Goal: Information Seeking & Learning: Check status

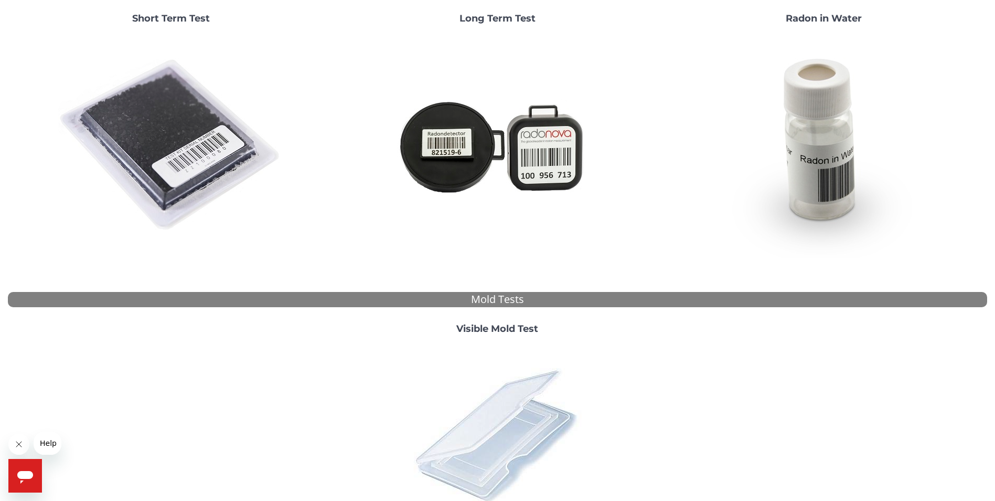
scroll to position [262, 0]
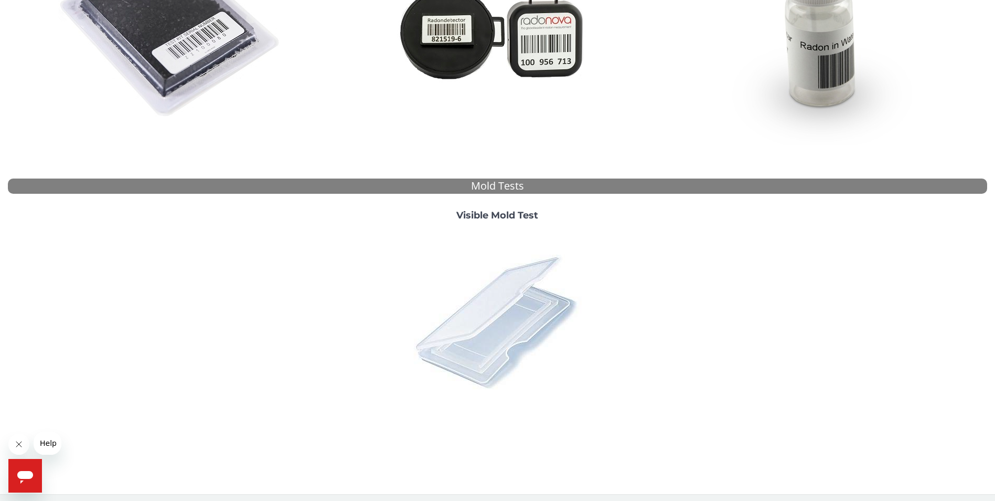
click at [490, 294] on img at bounding box center [498, 321] width 184 height 184
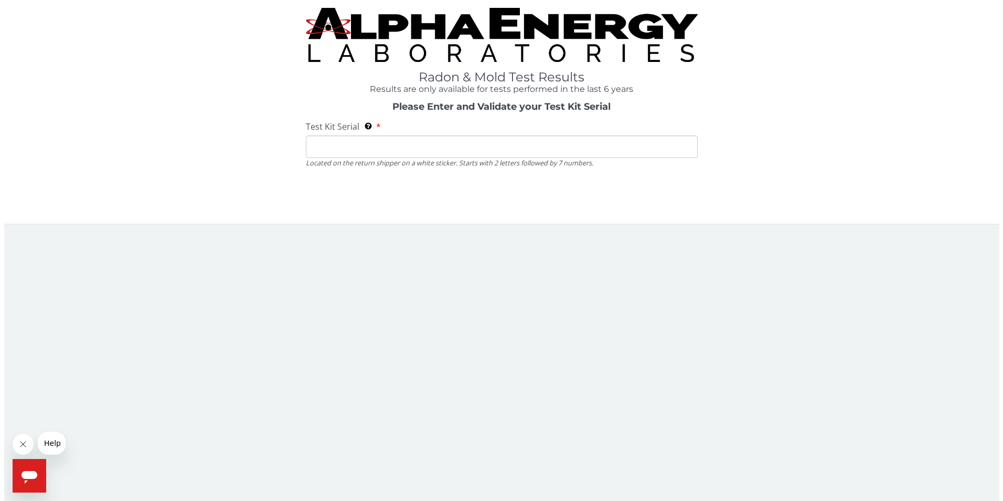
scroll to position [0, 0]
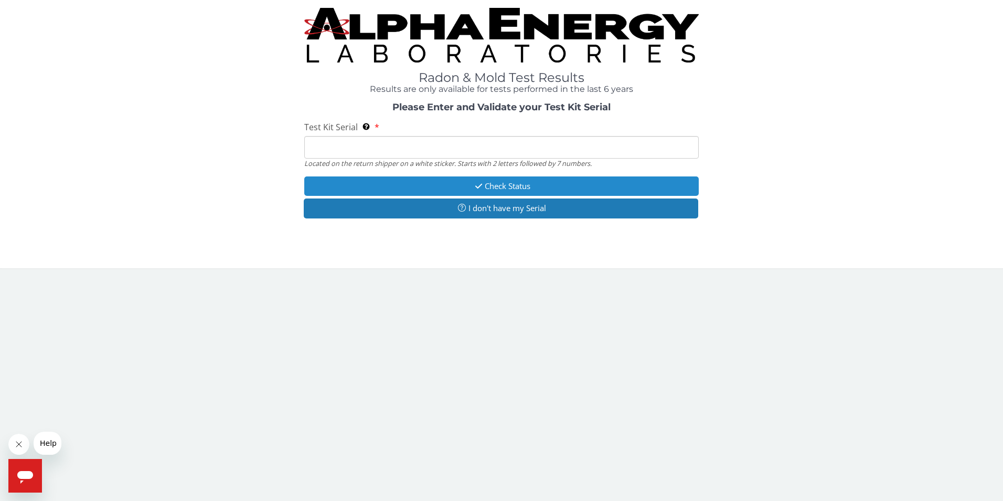
click at [466, 187] on button "Check Status" at bounding box center [501, 185] width 395 height 19
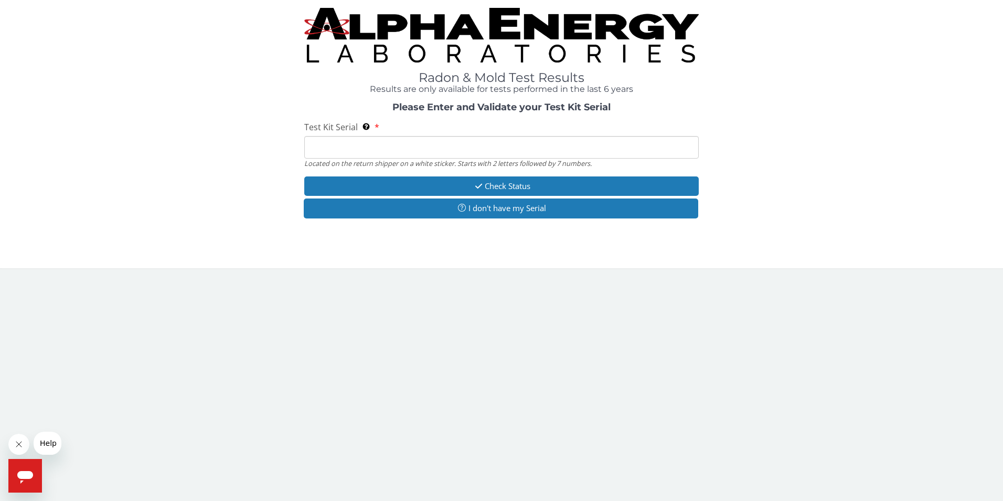
click at [405, 154] on input "Test Kit Serial Located on the return shipper on a white sticker. Starts with 2…" at bounding box center [501, 147] width 395 height 23
type input "ML 186912"
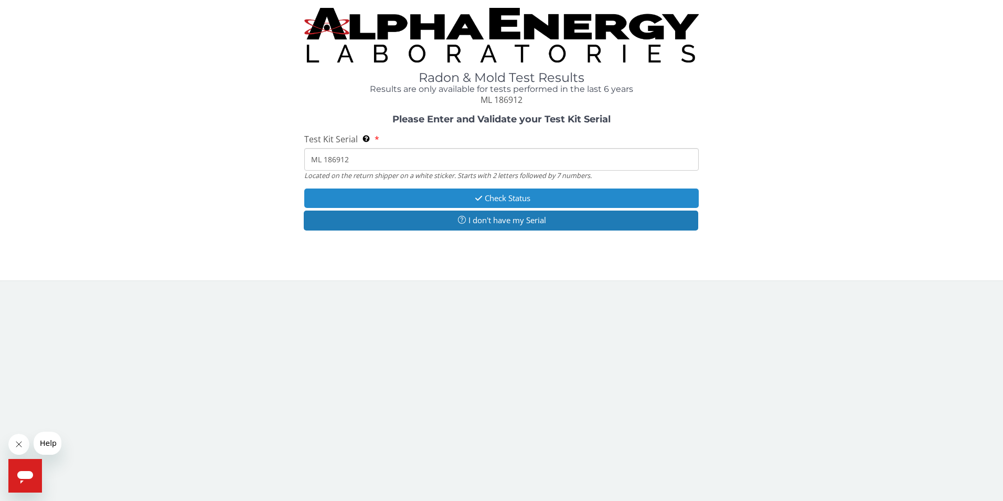
click at [466, 196] on button "Check Status" at bounding box center [501, 197] width 395 height 19
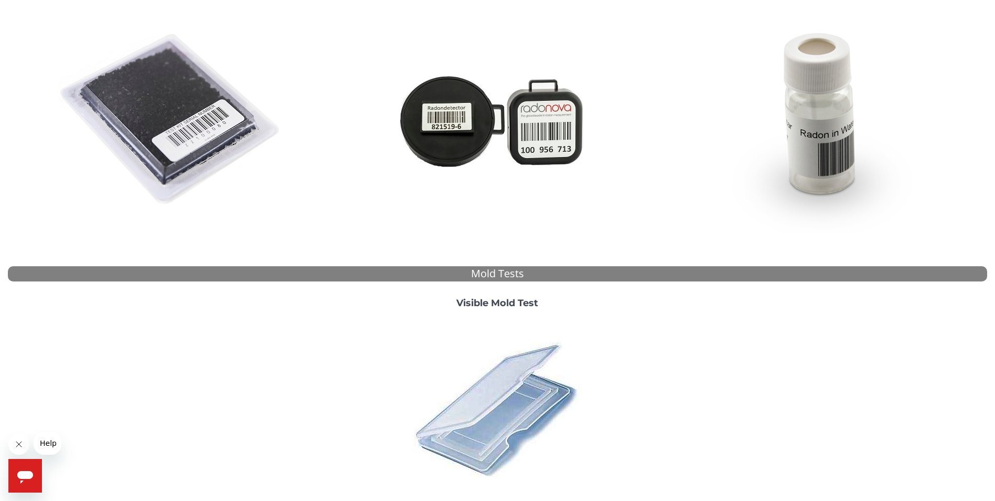
scroll to position [262, 0]
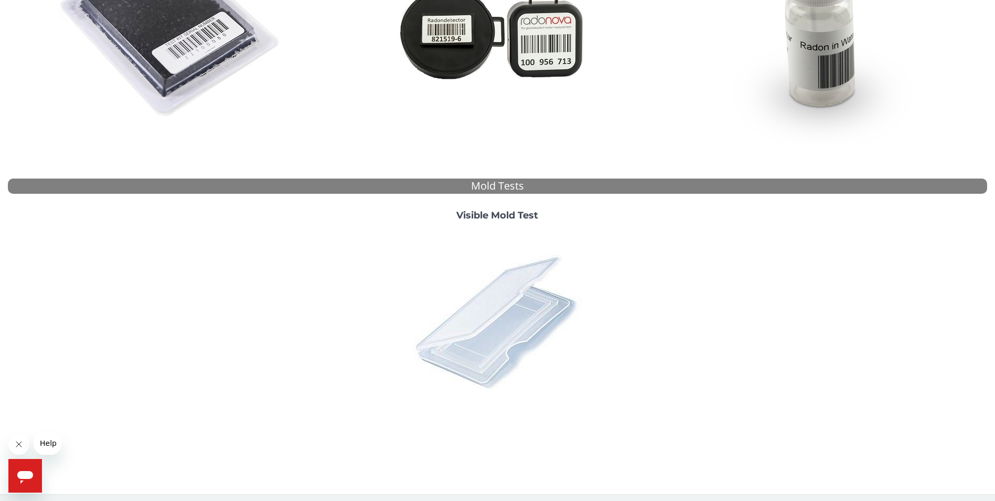
click at [503, 320] on img at bounding box center [498, 321] width 184 height 184
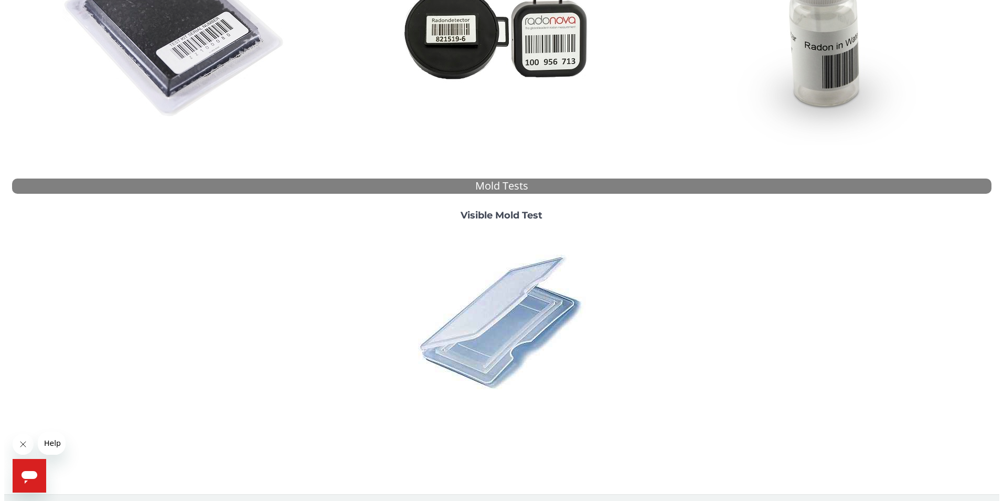
scroll to position [0, 0]
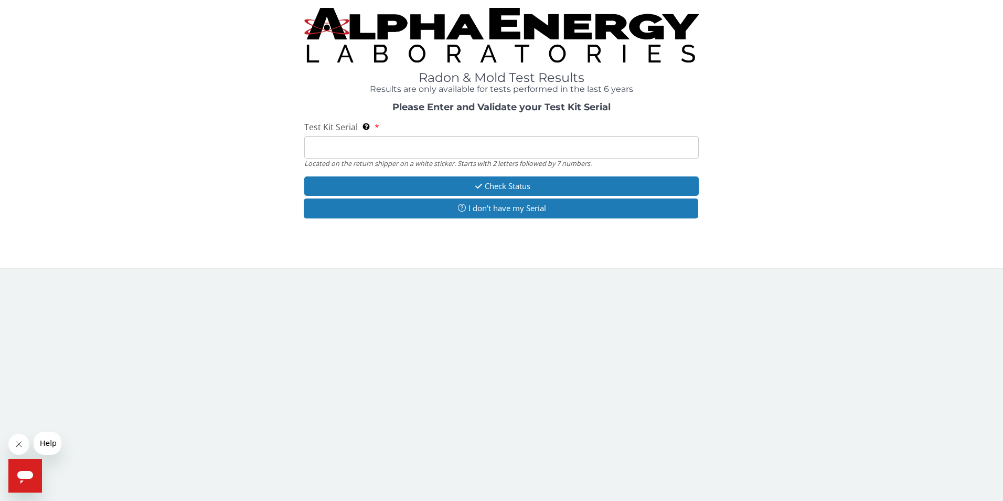
click at [368, 144] on input "Test Kit Serial Located on the return shipper on a white sticker. Starts with 2…" at bounding box center [501, 147] width 395 height 23
type input "ML 186912"
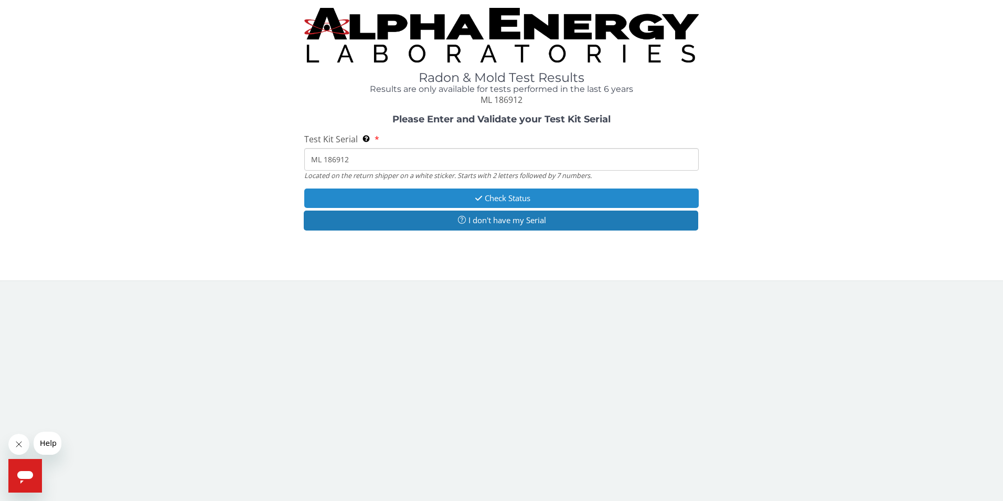
click at [450, 195] on button "Check Status" at bounding box center [501, 197] width 395 height 19
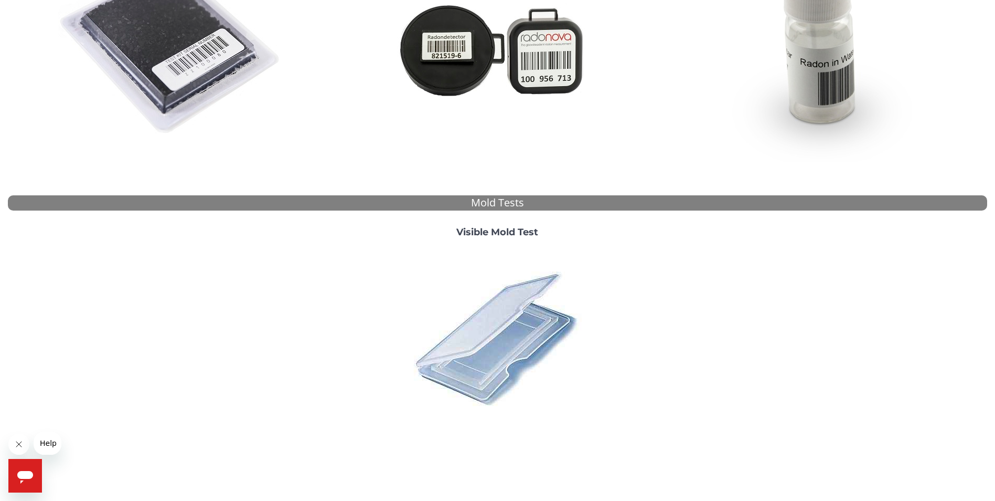
scroll to position [266, 0]
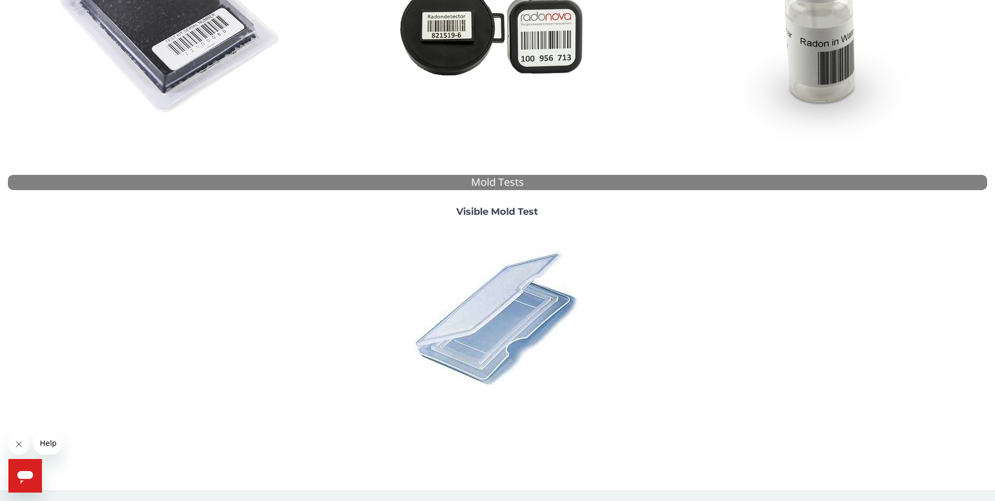
click at [499, 303] on img at bounding box center [498, 318] width 184 height 184
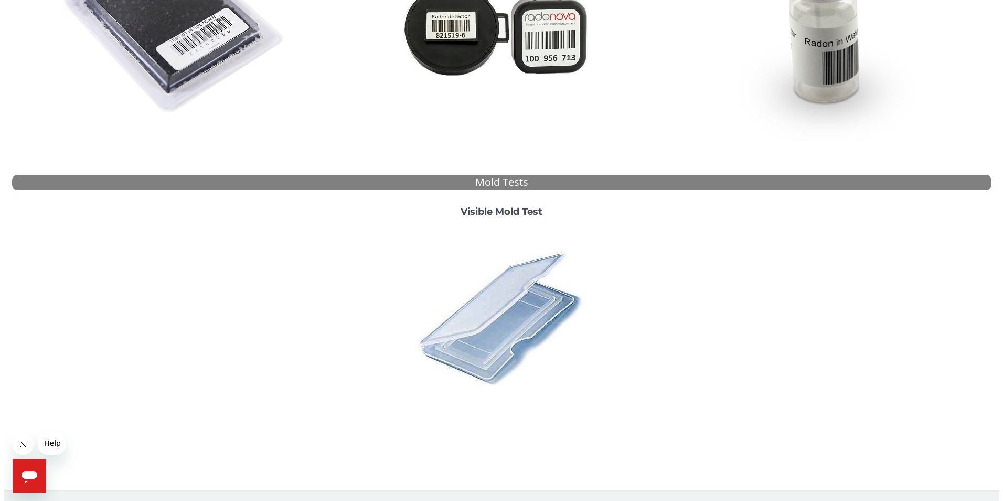
scroll to position [0, 0]
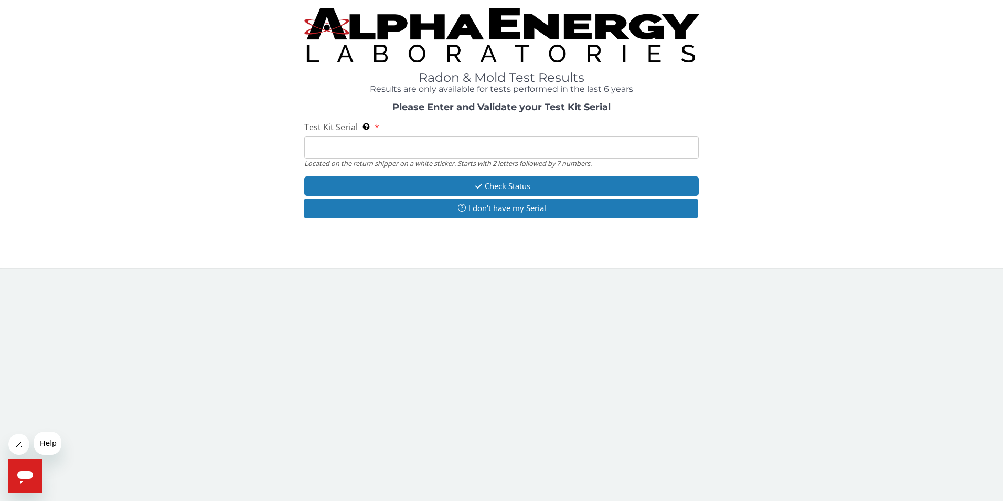
click at [356, 151] on input "Test Kit Serial Located on the return shipper on a white sticker. Starts with 2…" at bounding box center [501, 147] width 395 height 23
type input "ML 186912"
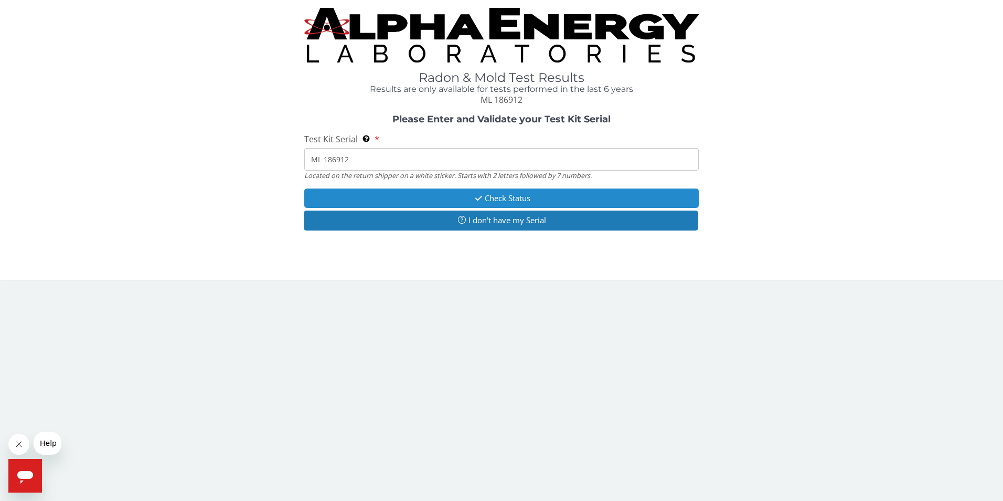
click at [487, 195] on button "Check Status" at bounding box center [501, 197] width 395 height 19
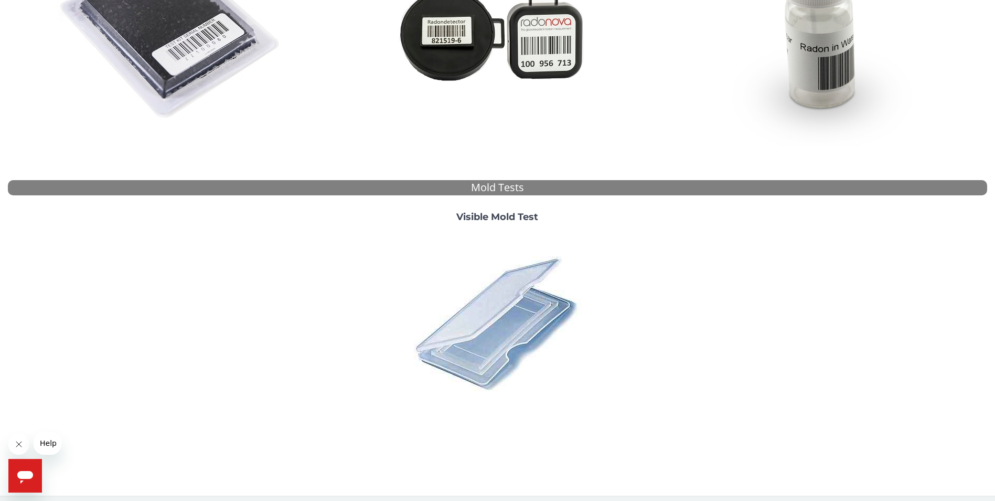
scroll to position [262, 0]
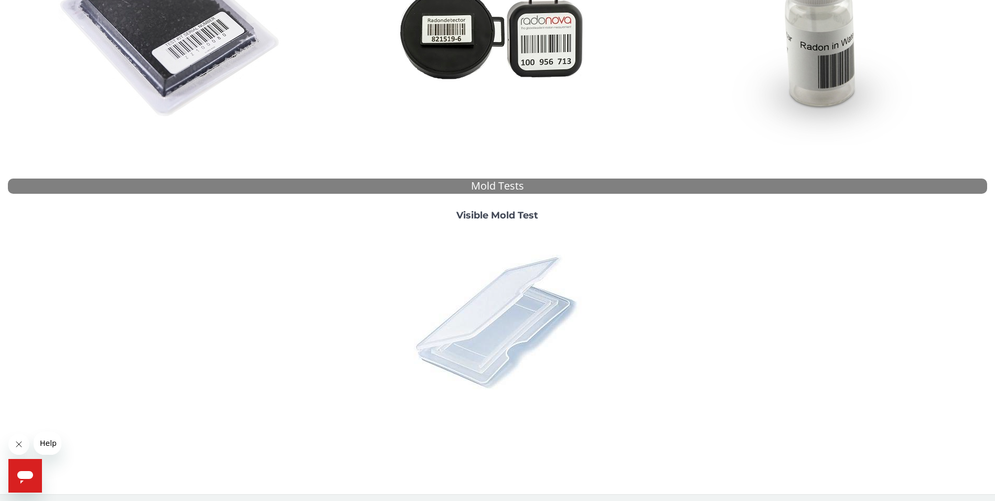
click at [470, 328] on img at bounding box center [498, 321] width 184 height 184
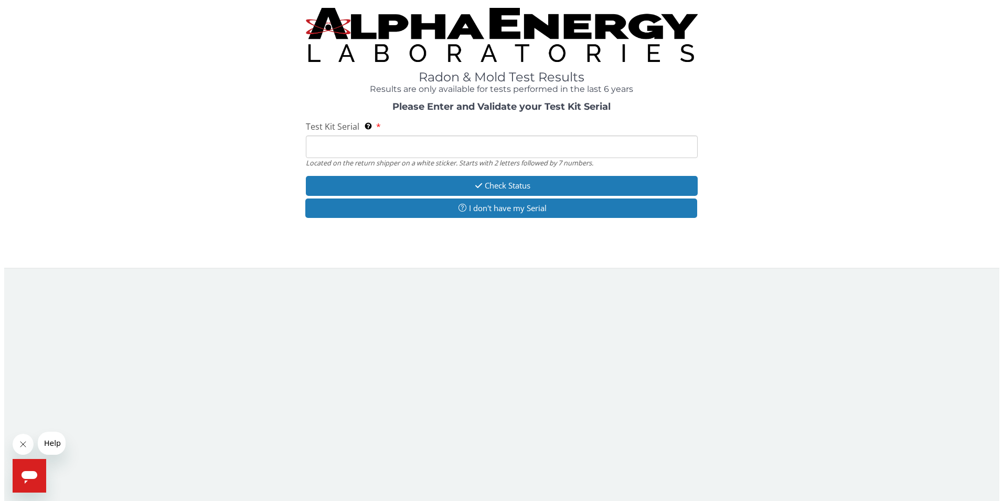
scroll to position [0, 0]
click at [332, 149] on input "Test Kit Serial Located on the return shipper on a white sticker. Starts with 2…" at bounding box center [501, 147] width 395 height 23
type input "ML 186912"
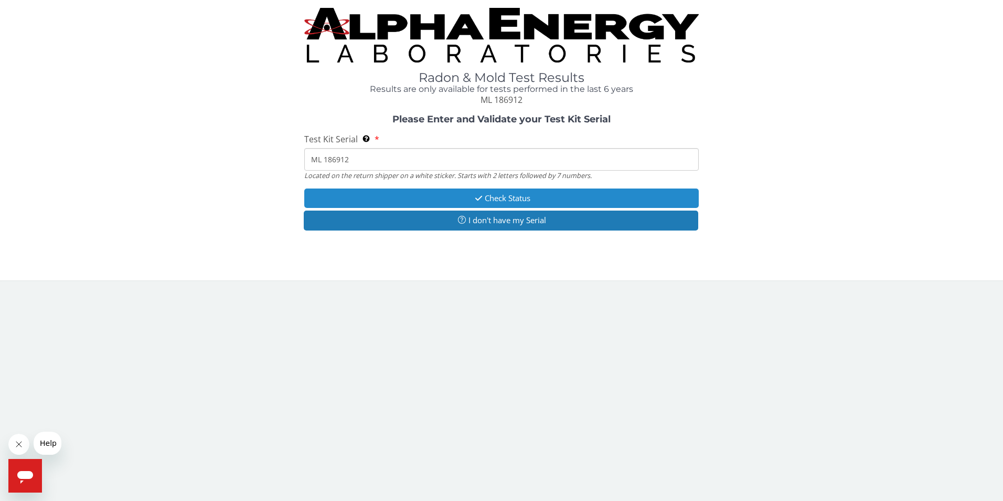
click at [448, 195] on button "Check Status" at bounding box center [501, 197] width 395 height 19
